Goal: Task Accomplishment & Management: Complete application form

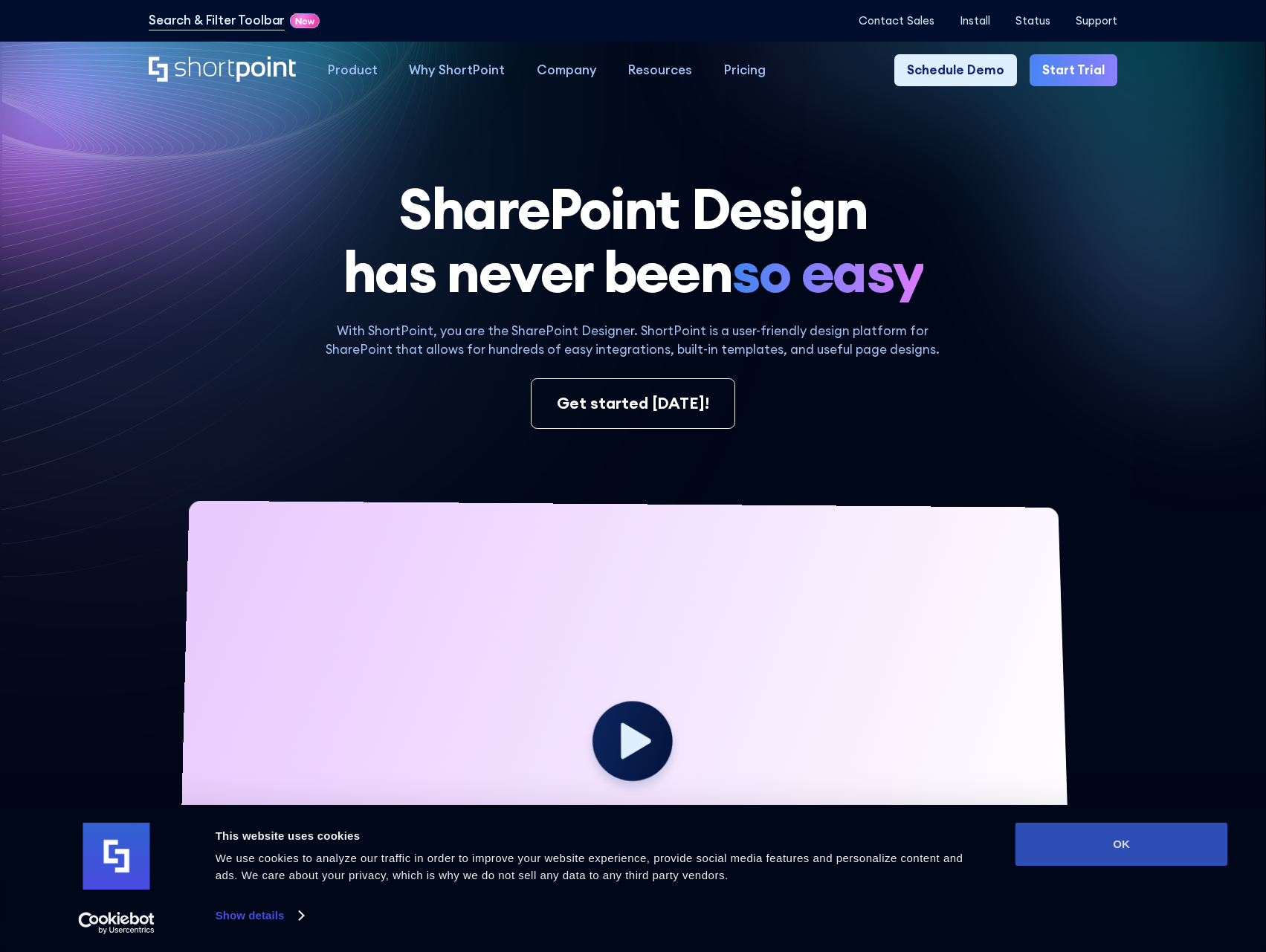
click at [1151, 845] on button "OK" at bounding box center [1122, 844] width 212 height 43
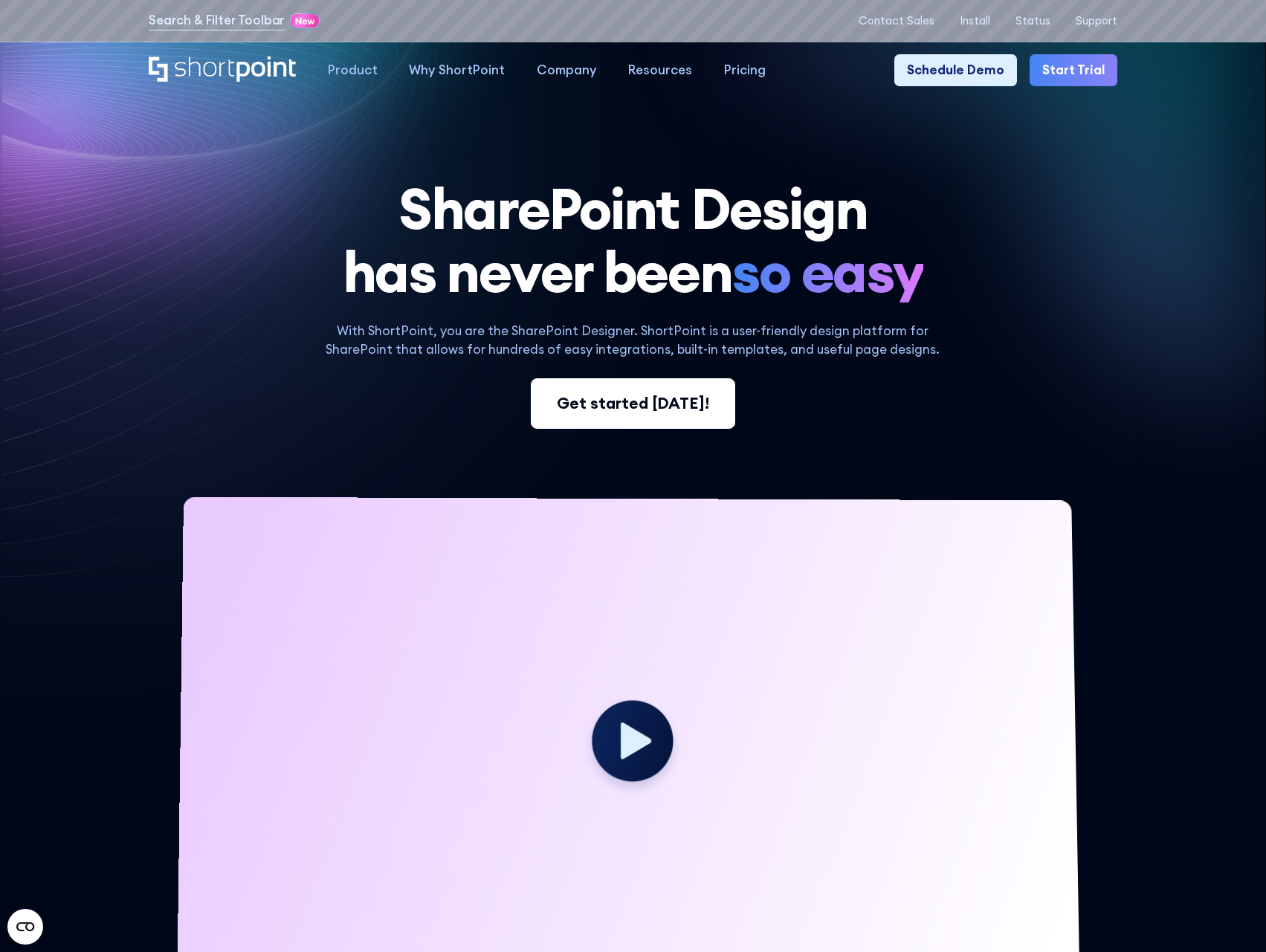
click at [658, 408] on div "Get started [DATE]!" at bounding box center [633, 403] width 152 height 24
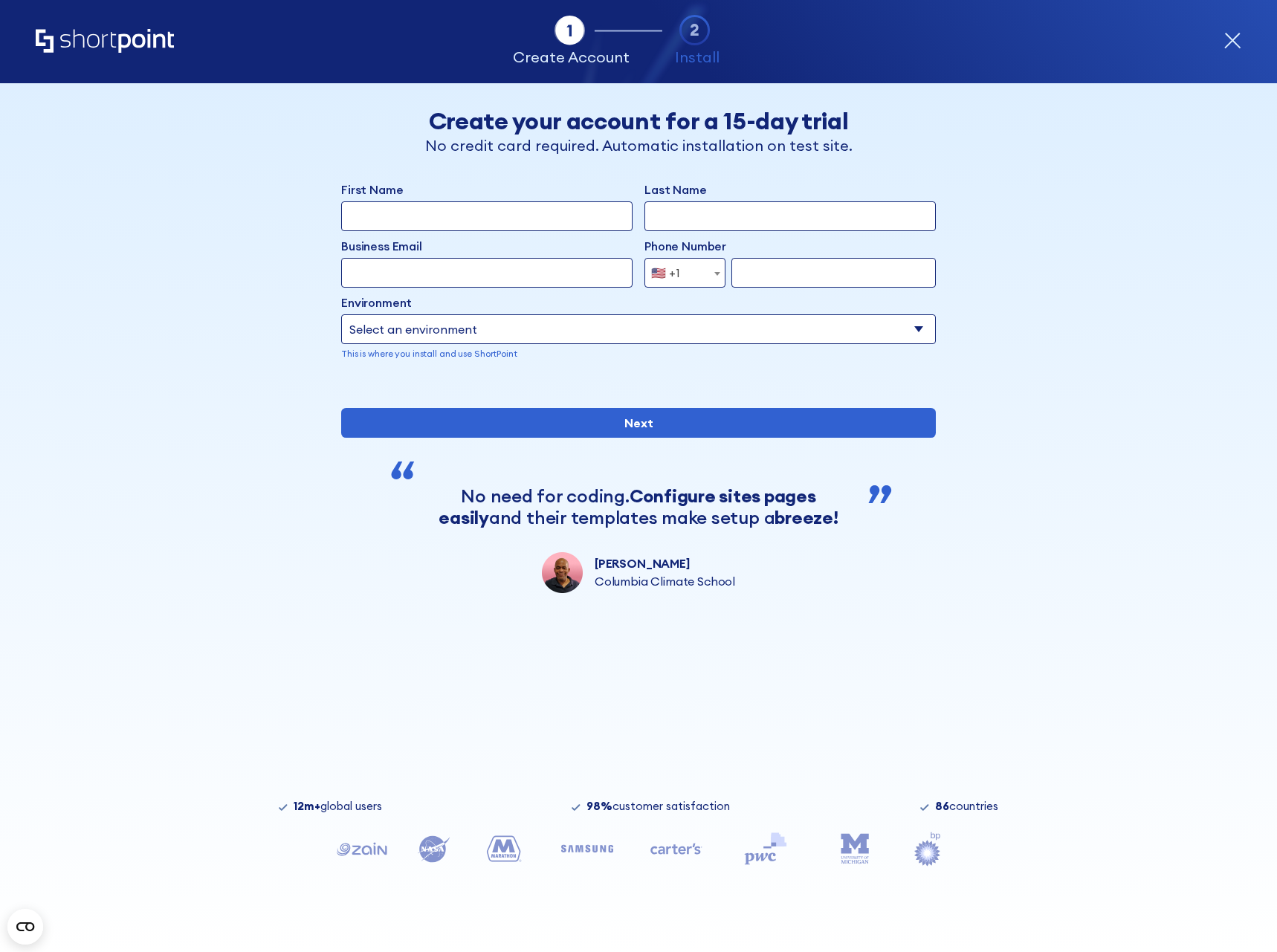
click at [874, 329] on select "Select an environment Microsoft 365 SharePoint Online SharePoint 2019 (On-Premi…" at bounding box center [638, 329] width 594 height 30
select select "Microsoft 365"
click at [341, 314] on select "Select an environment Microsoft 365 SharePoint Online SharePoint 2019 (On-Premi…" at bounding box center [638, 329] width 594 height 30
click at [1237, 47] on icon "form" at bounding box center [1232, 41] width 18 height 18
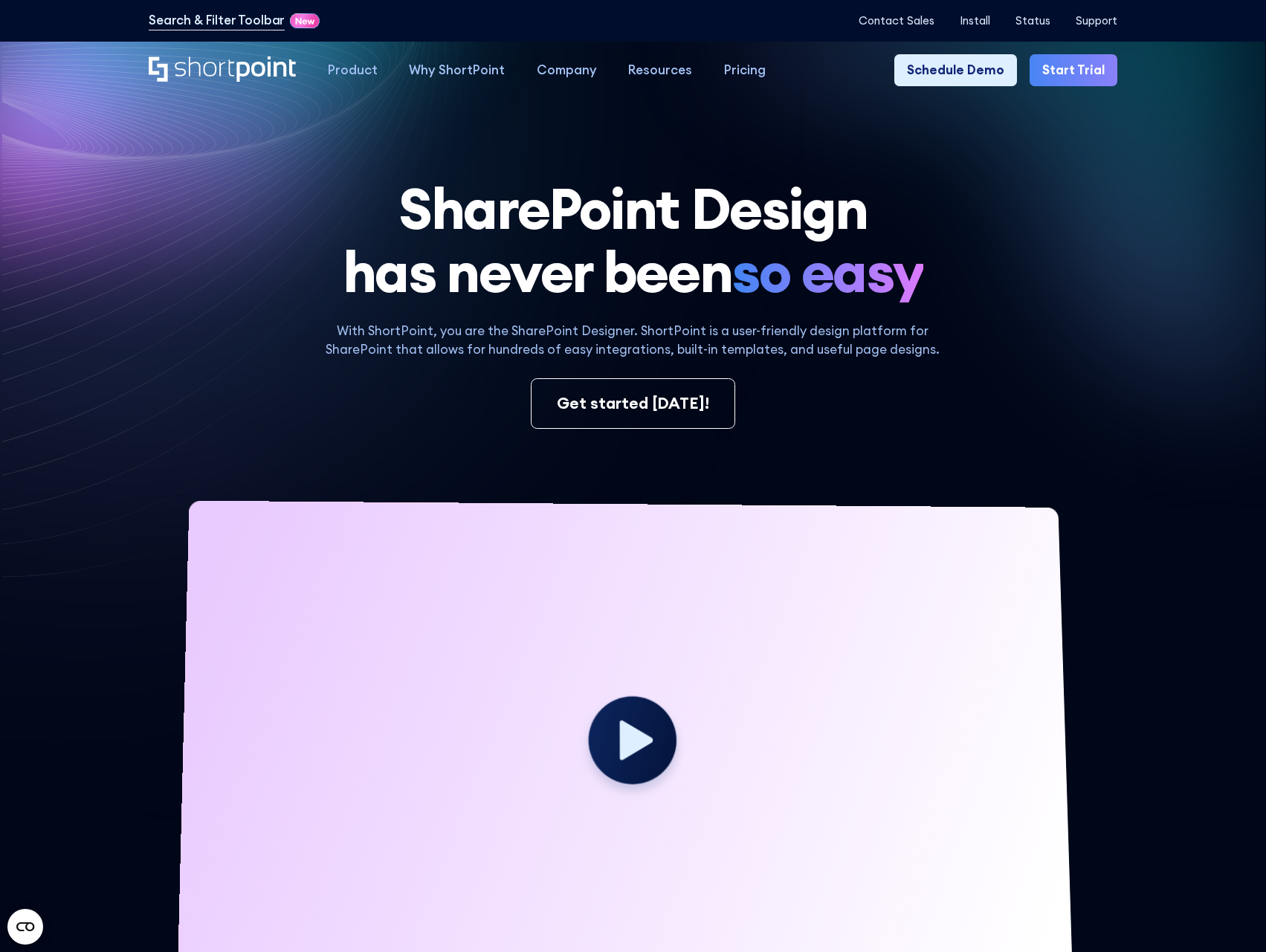
click at [639, 731] on circle at bounding box center [633, 741] width 88 height 88
